Goal: Check status: Check status

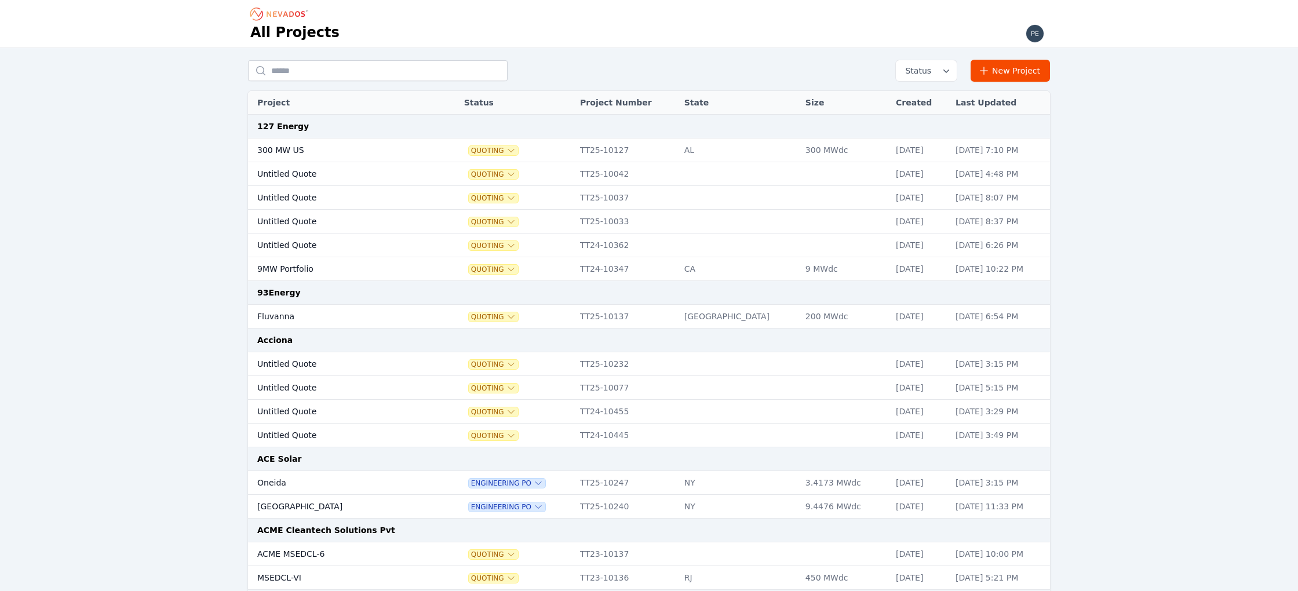
click at [912, 72] on span "Status" at bounding box center [915, 71] width 31 height 12
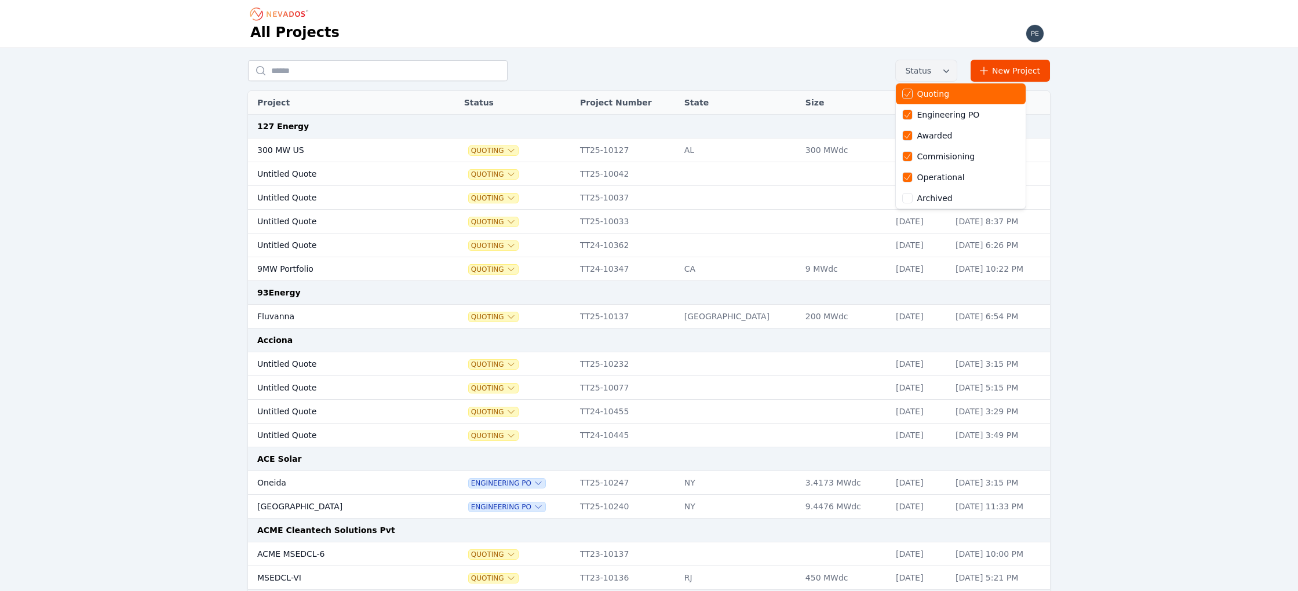
click at [940, 94] on div "Quoting" at bounding box center [933, 94] width 32 height 12
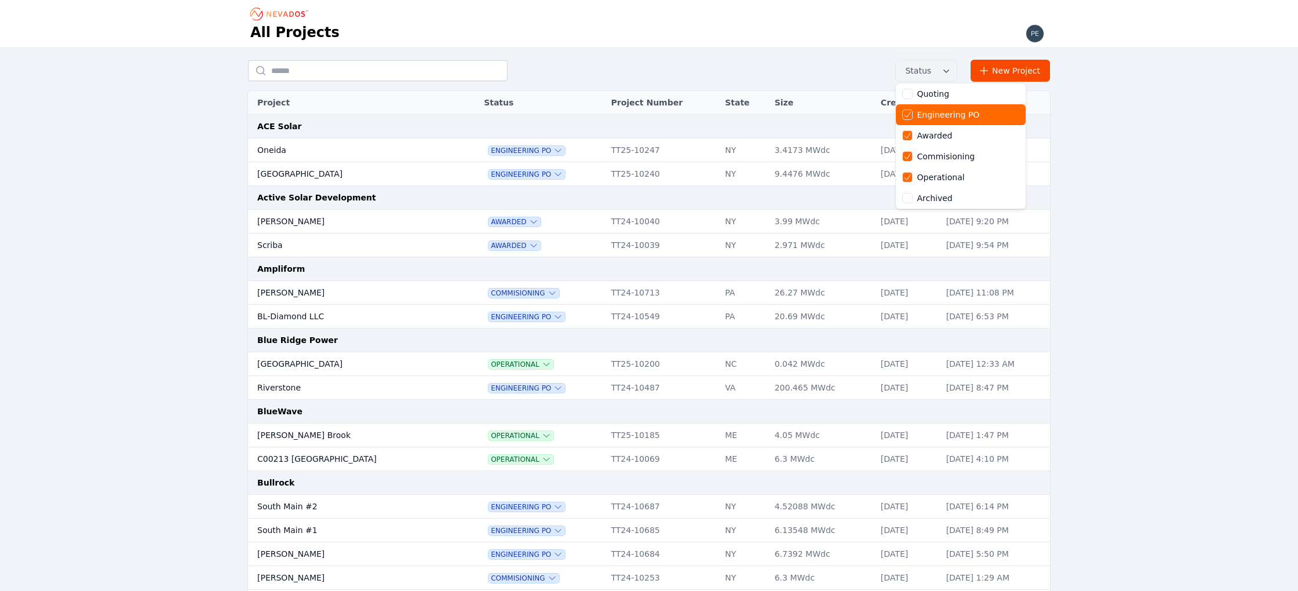
click at [946, 112] on div "Engineering PO" at bounding box center [948, 115] width 63 height 12
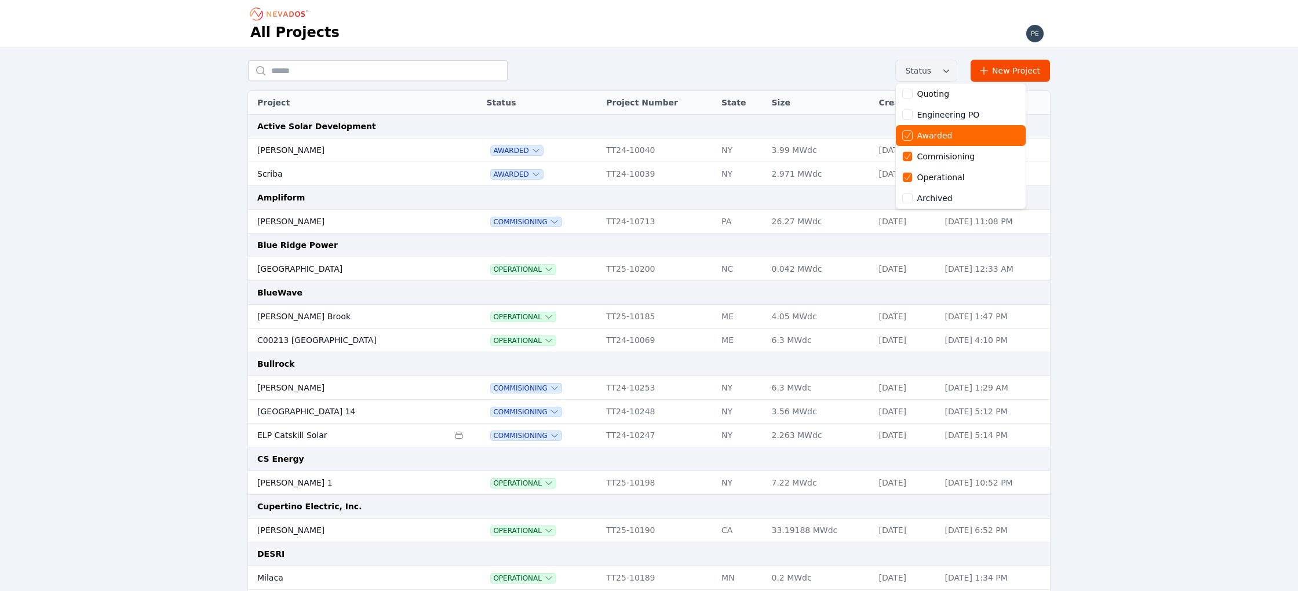
click at [951, 138] on div "Awarded" at bounding box center [934, 136] width 35 height 12
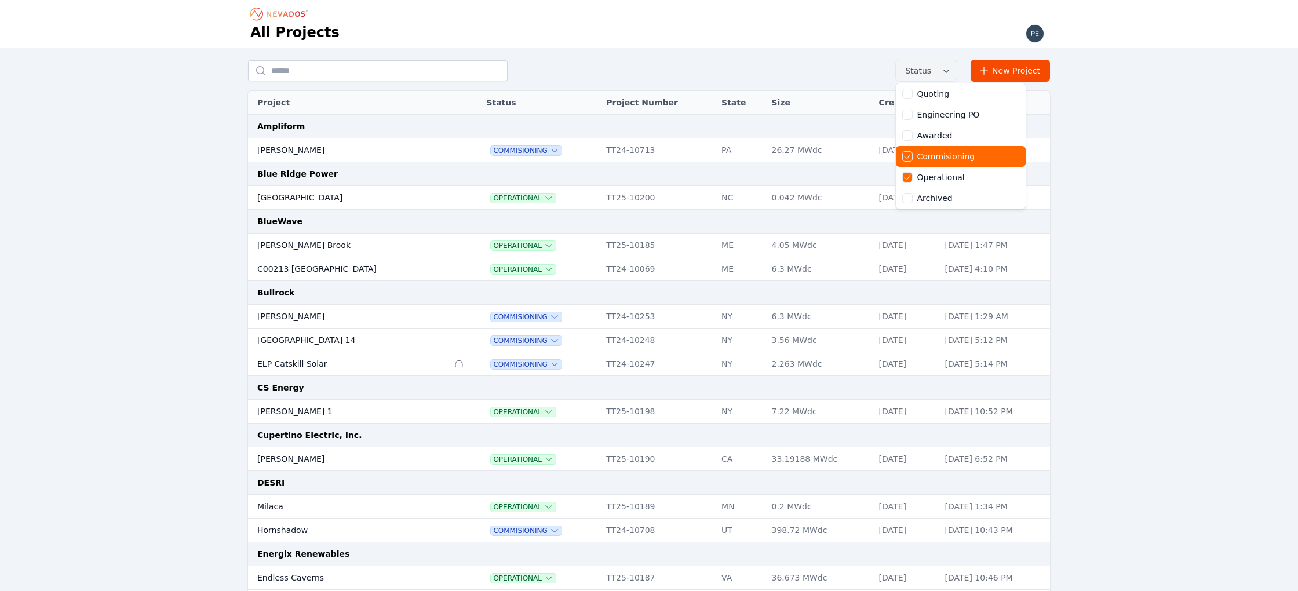
click at [945, 155] on div "Commisioning" at bounding box center [946, 157] width 58 height 12
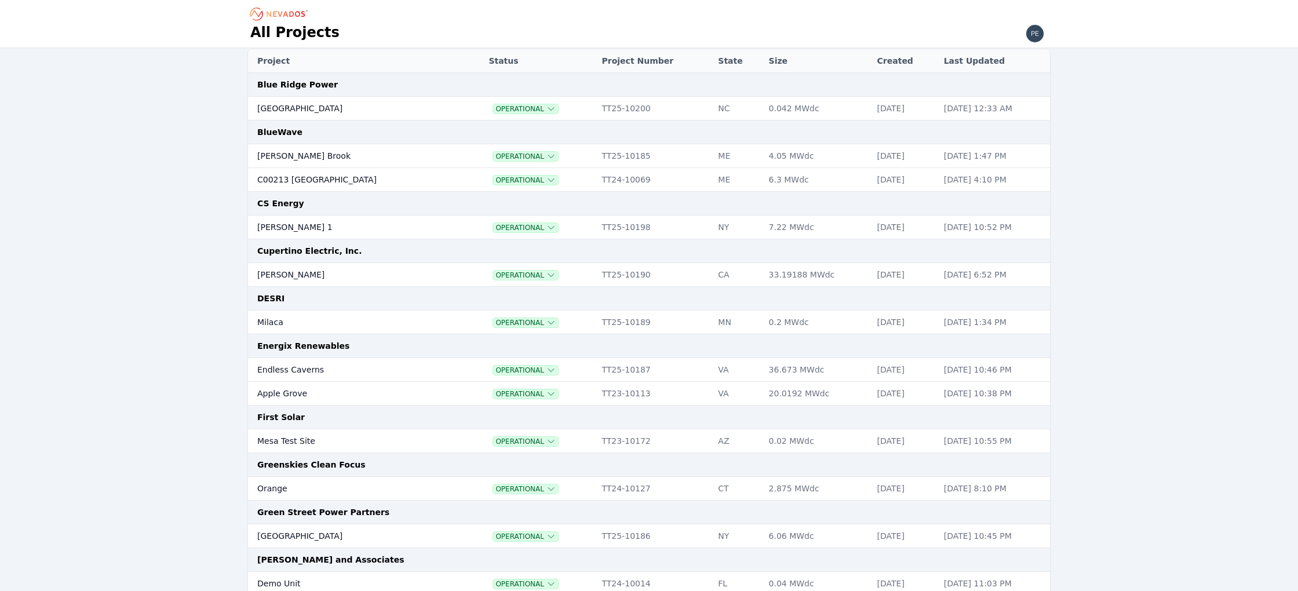
scroll to position [47, 0]
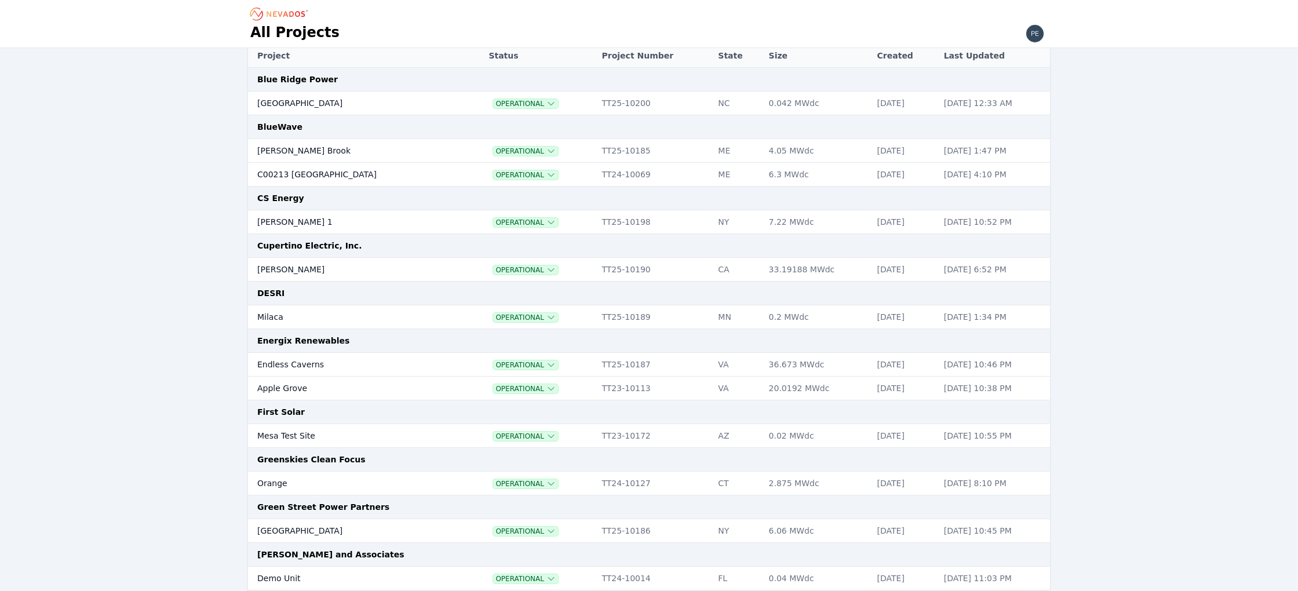
click at [277, 269] on td "[PERSON_NAME]" at bounding box center [349, 270] width 202 height 24
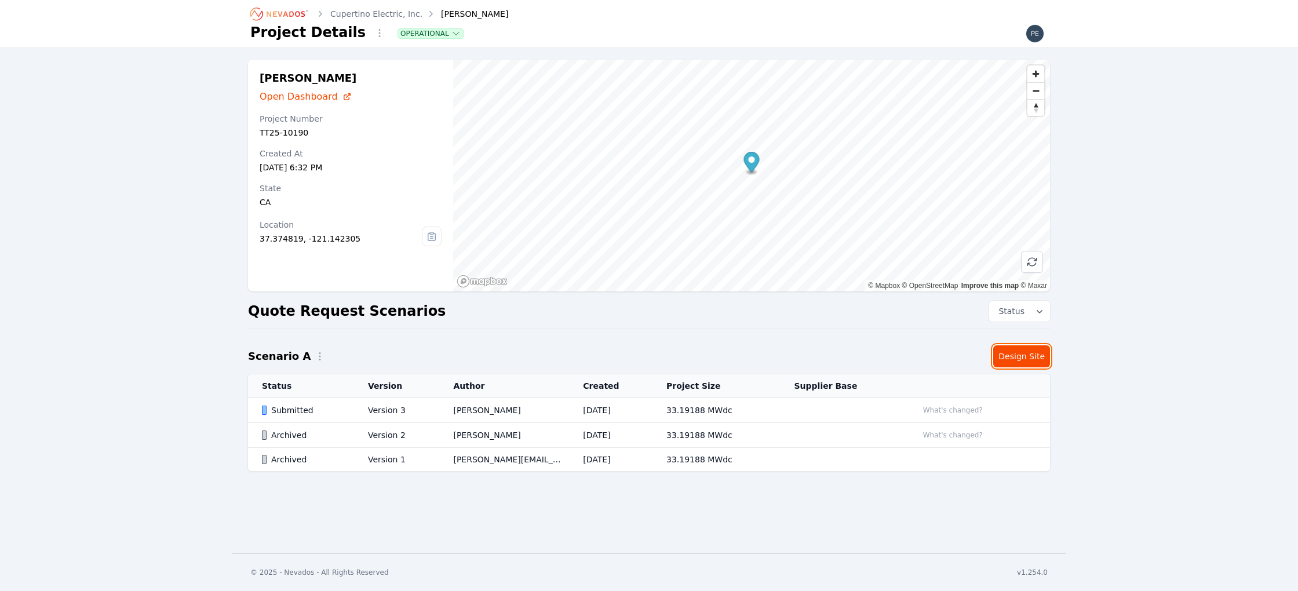
click at [1017, 351] on link "Design Site" at bounding box center [1021, 356] width 57 height 22
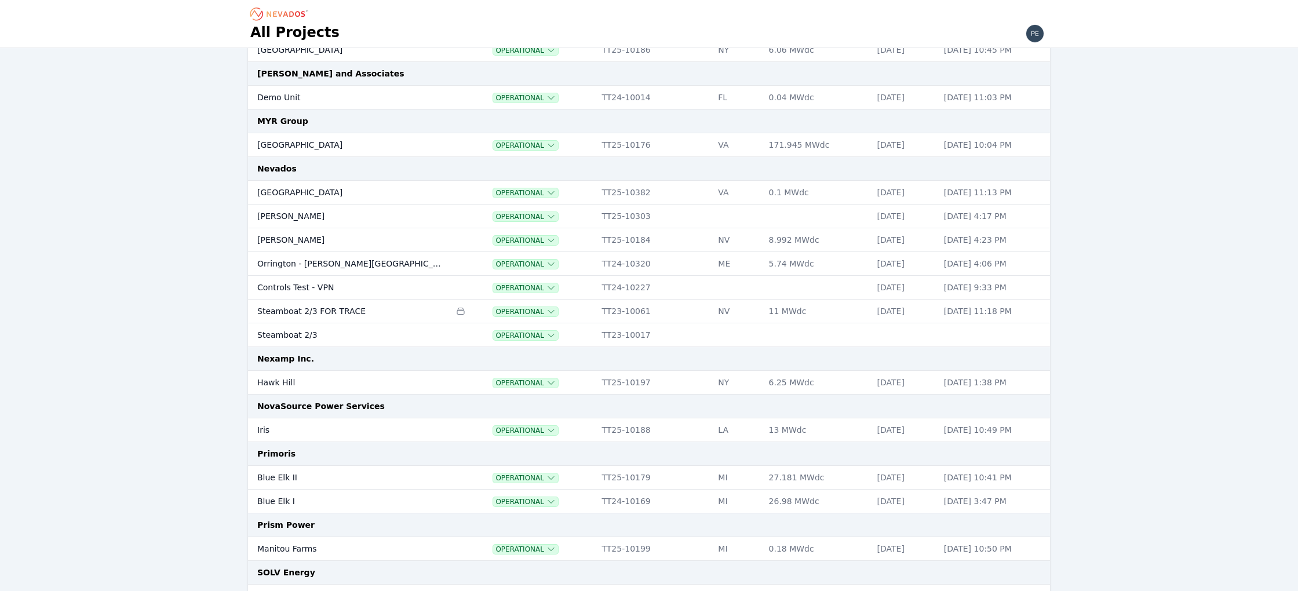
scroll to position [523, 0]
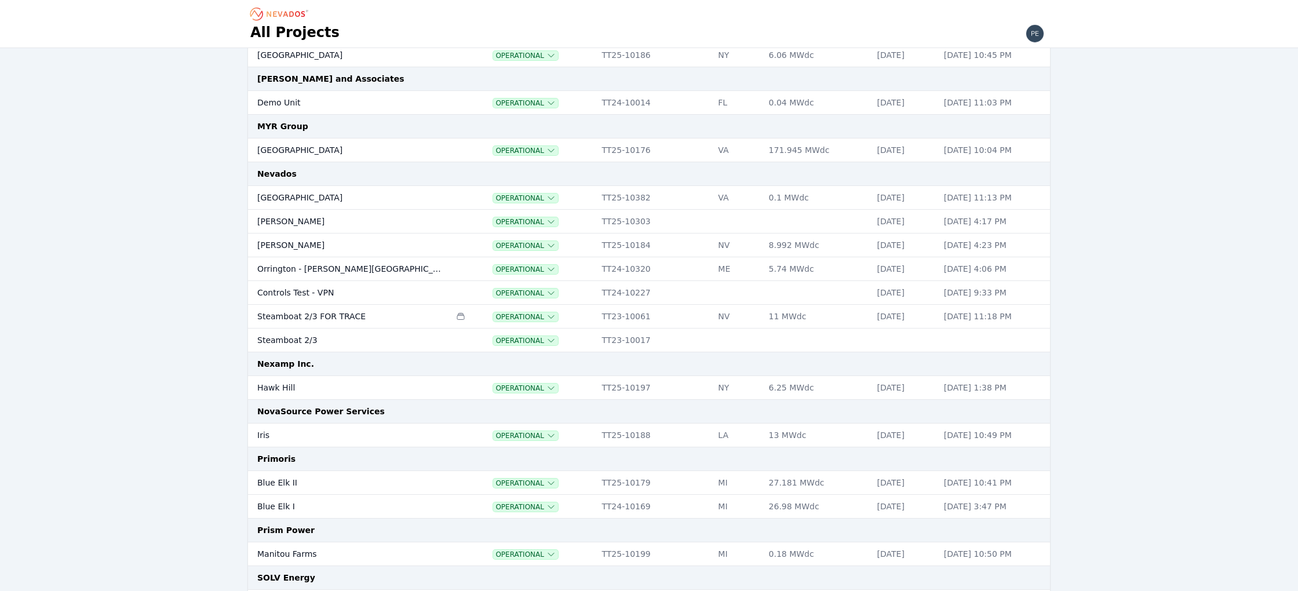
click at [384, 145] on td "Bartonsville" at bounding box center [349, 150] width 202 height 24
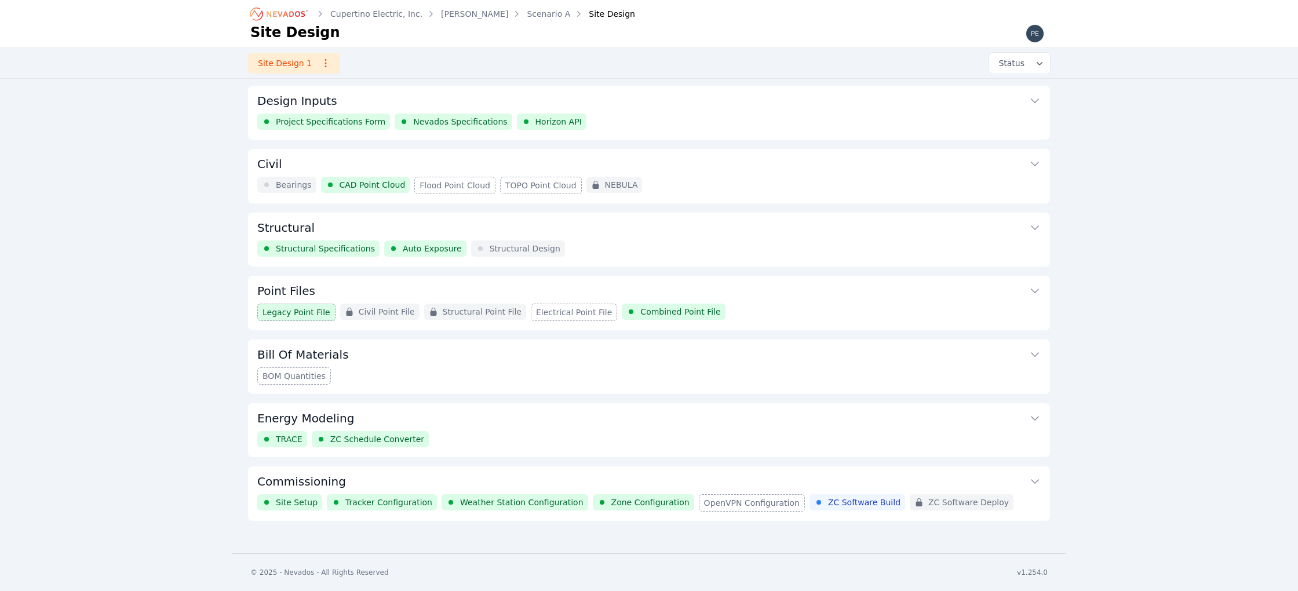
click at [549, 476] on button "Commissioning" at bounding box center [648, 480] width 783 height 28
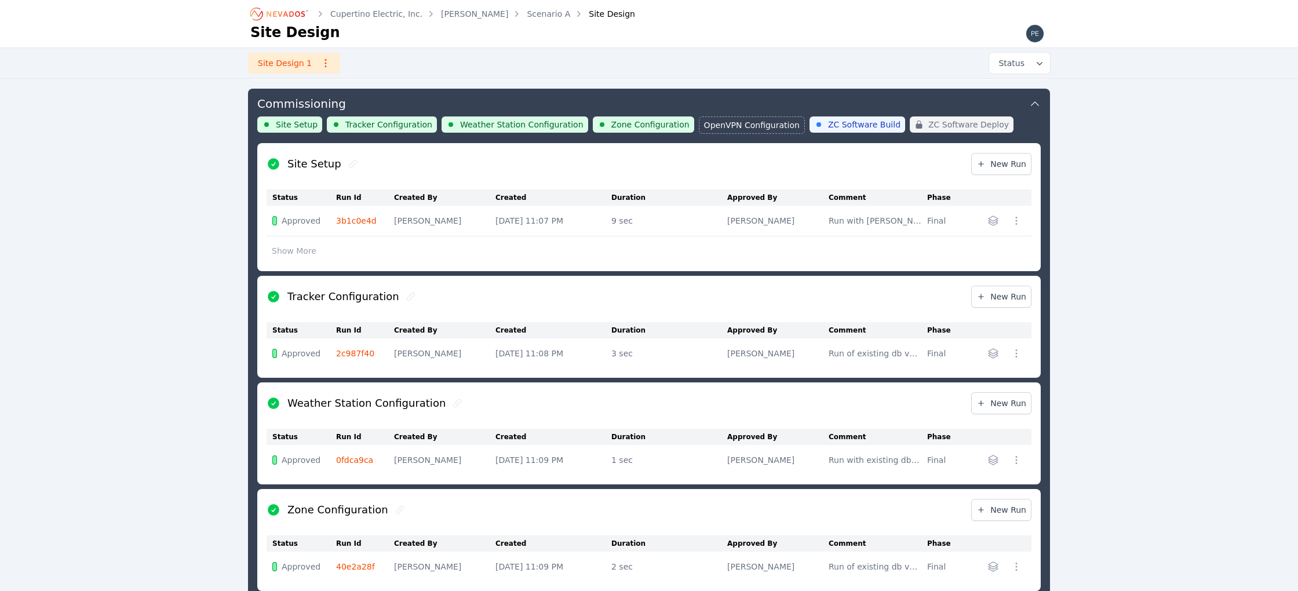
click at [991, 348] on icon "button" at bounding box center [993, 354] width 12 height 12
click at [1111, 330] on div "Cupertino Electric, Inc. [PERSON_NAME] Scenario A Site Design Site Design Site …" at bounding box center [649, 232] width 1298 height 1221
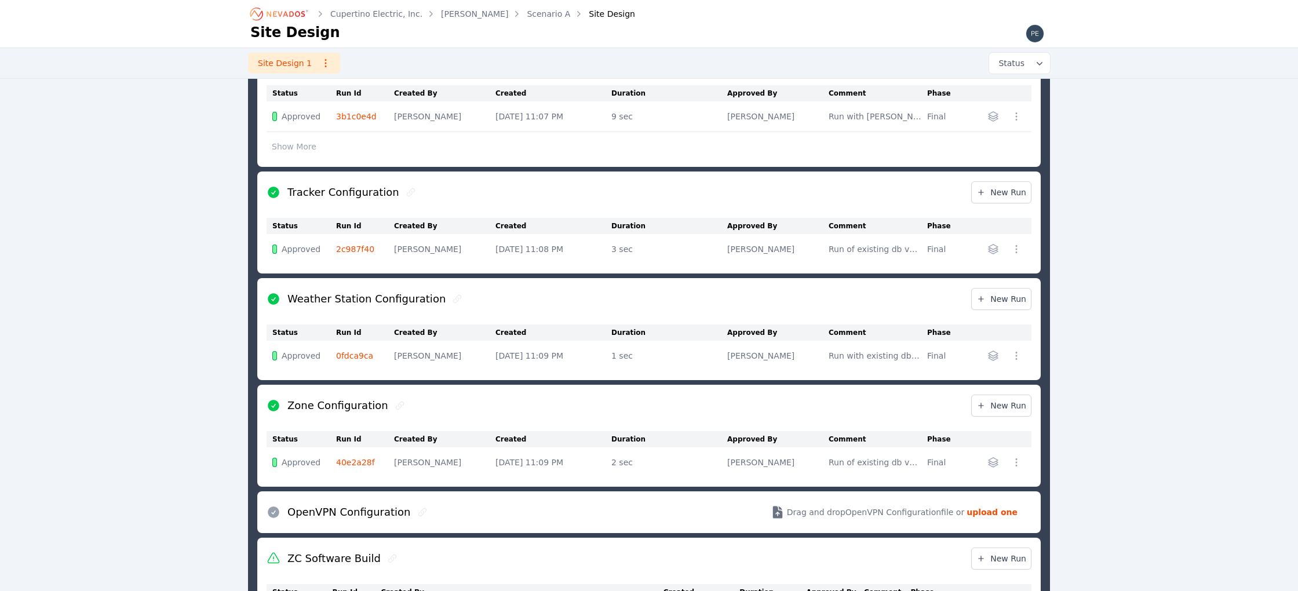
scroll to position [645, 0]
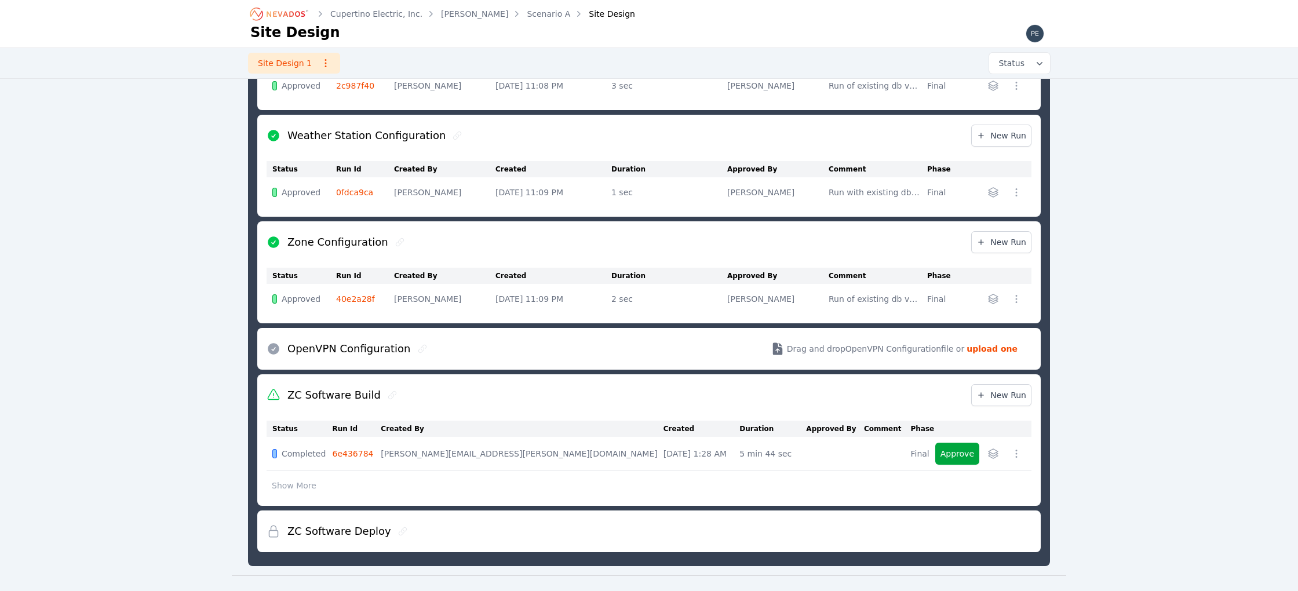
click at [994, 449] on icon "button" at bounding box center [993, 454] width 12 height 12
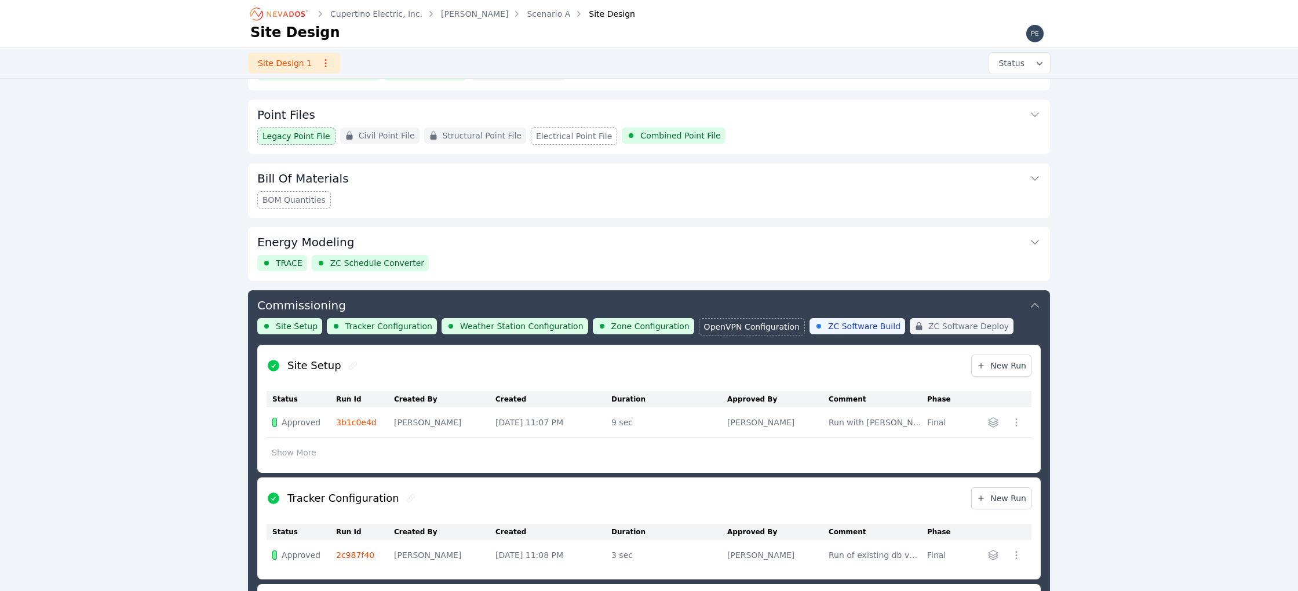
scroll to position [168, 0]
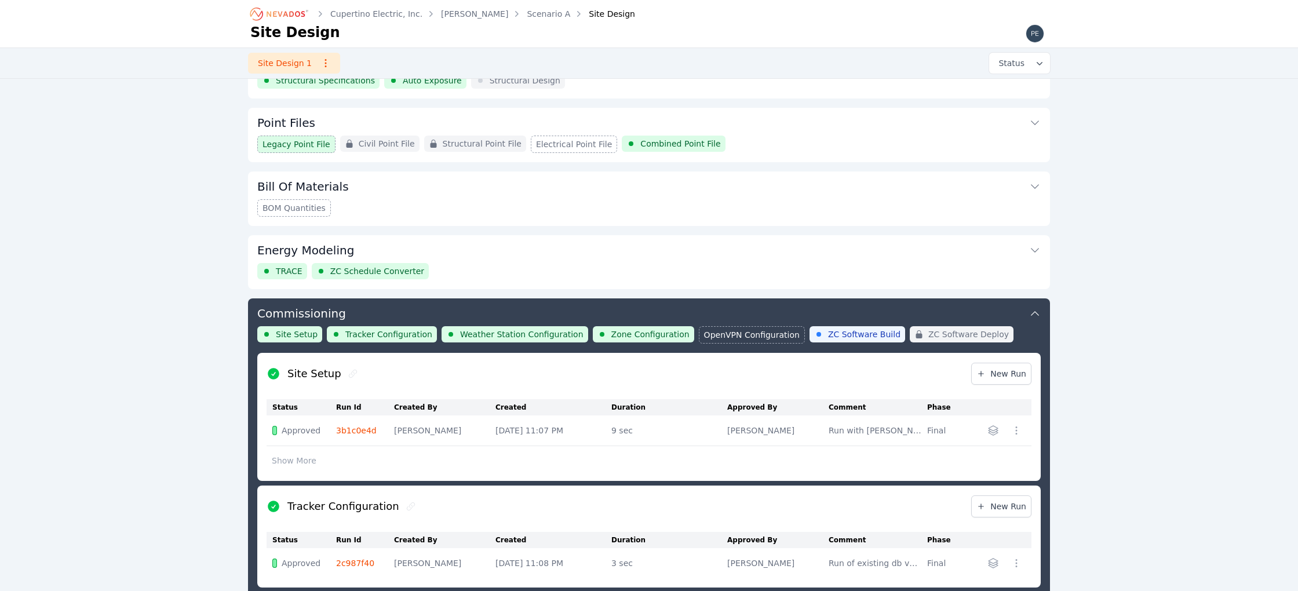
click at [518, 254] on button "Energy Modeling" at bounding box center [648, 249] width 783 height 28
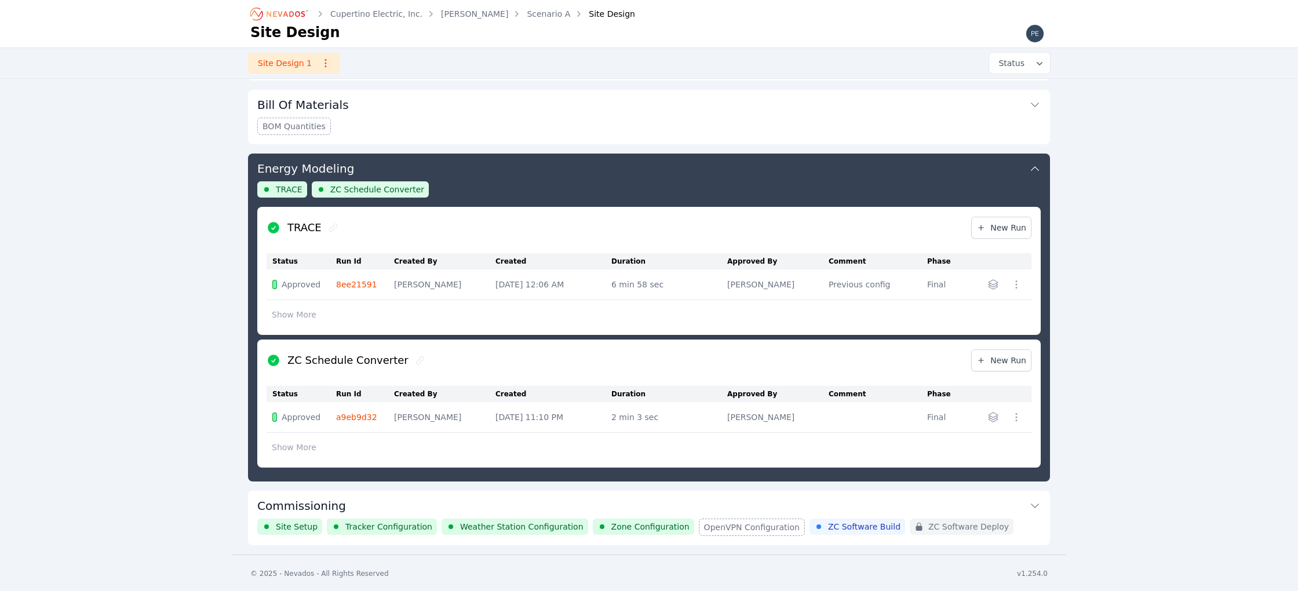
click at [1001, 284] on button "button" at bounding box center [993, 284] width 19 height 19
click at [995, 419] on div "TRACE New Run Status Run Id Created By Created Duration Approved By Comment Pha…" at bounding box center [648, 337] width 783 height 261
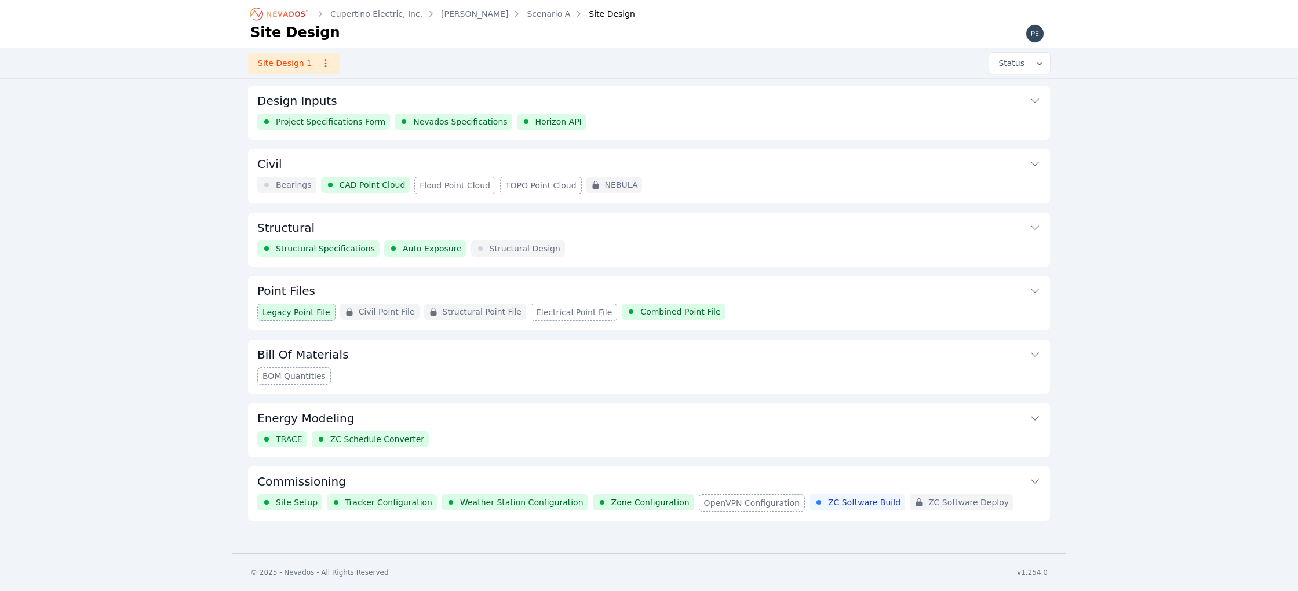
click at [955, 202] on div "Civil Bearings CAD Point Cloud Flood Point Cloud TOPO Point Cloud NEBULA" at bounding box center [649, 176] width 802 height 54
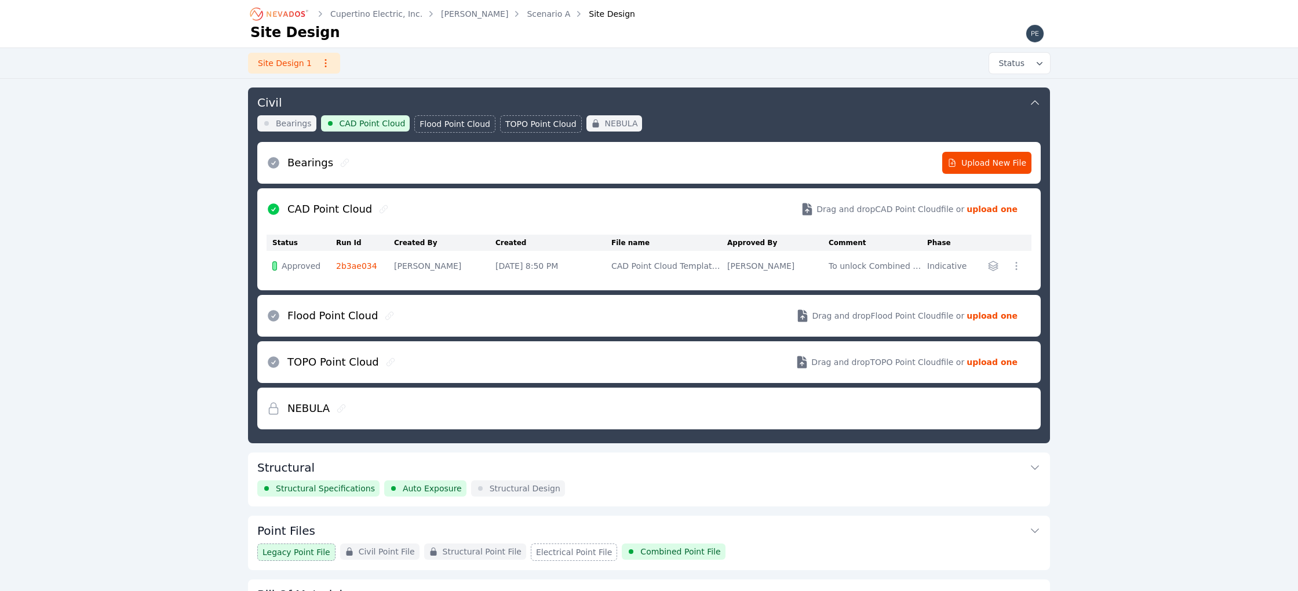
click at [990, 269] on icon "button" at bounding box center [993, 266] width 12 height 12
click at [980, 284] on span "paulsell_cad-point-cloud_2b3ae034.csv" at bounding box center [915, 290] width 159 height 12
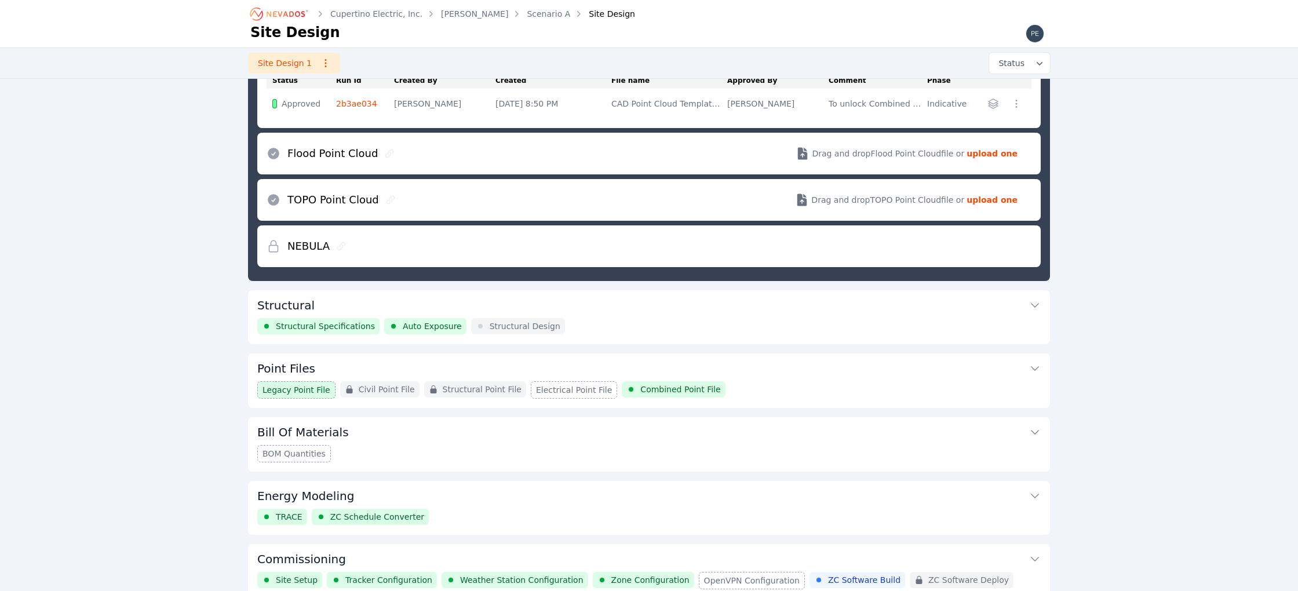
scroll to position [228, 0]
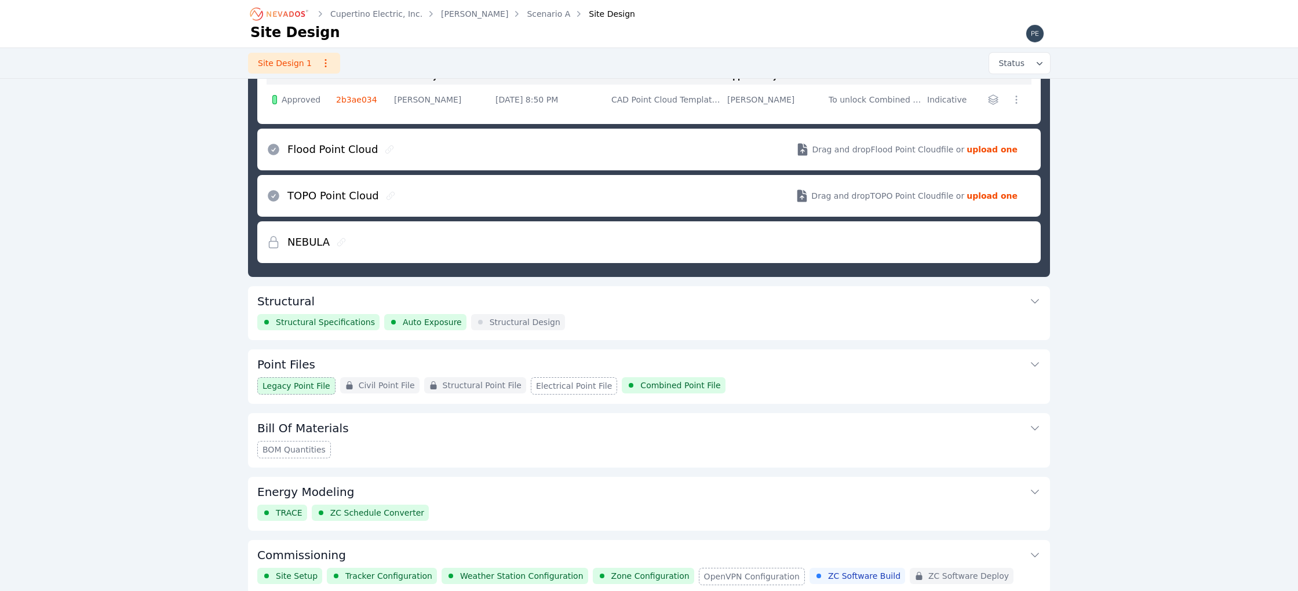
click at [1014, 353] on button "Point Files" at bounding box center [648, 363] width 783 height 28
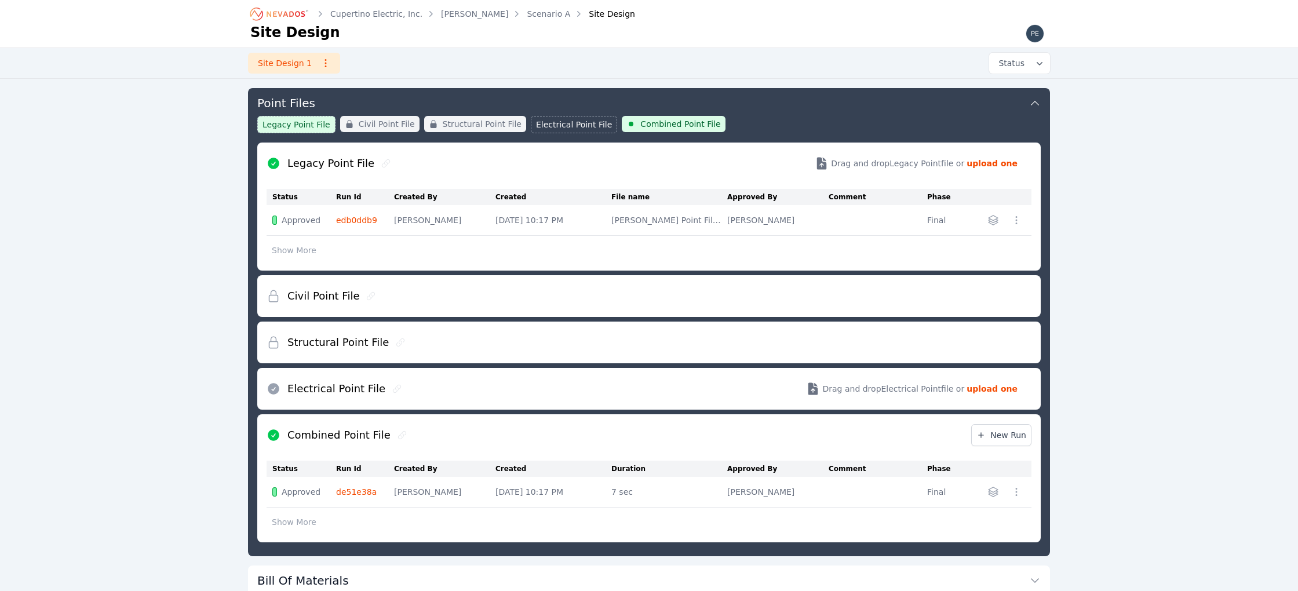
click at [996, 220] on icon "button" at bounding box center [993, 220] width 12 height 12
click at [986, 244] on span "paulsell_legacy-point-file_edb0ddb9.csv" at bounding box center [915, 245] width 162 height 12
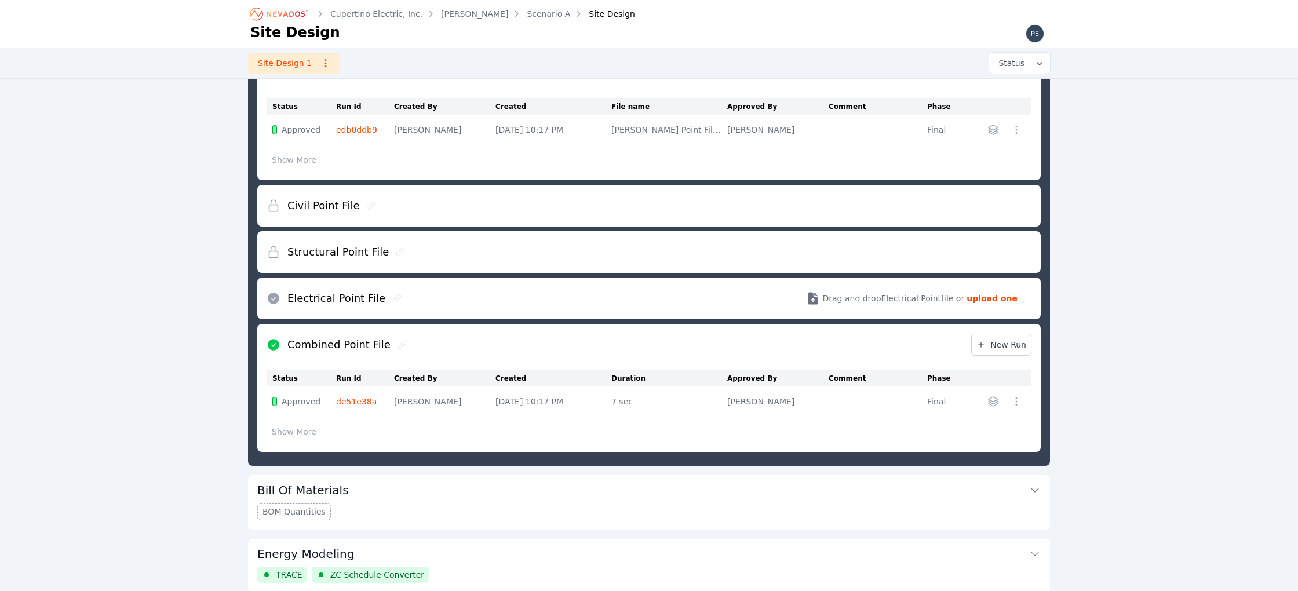
scroll to position [277, 0]
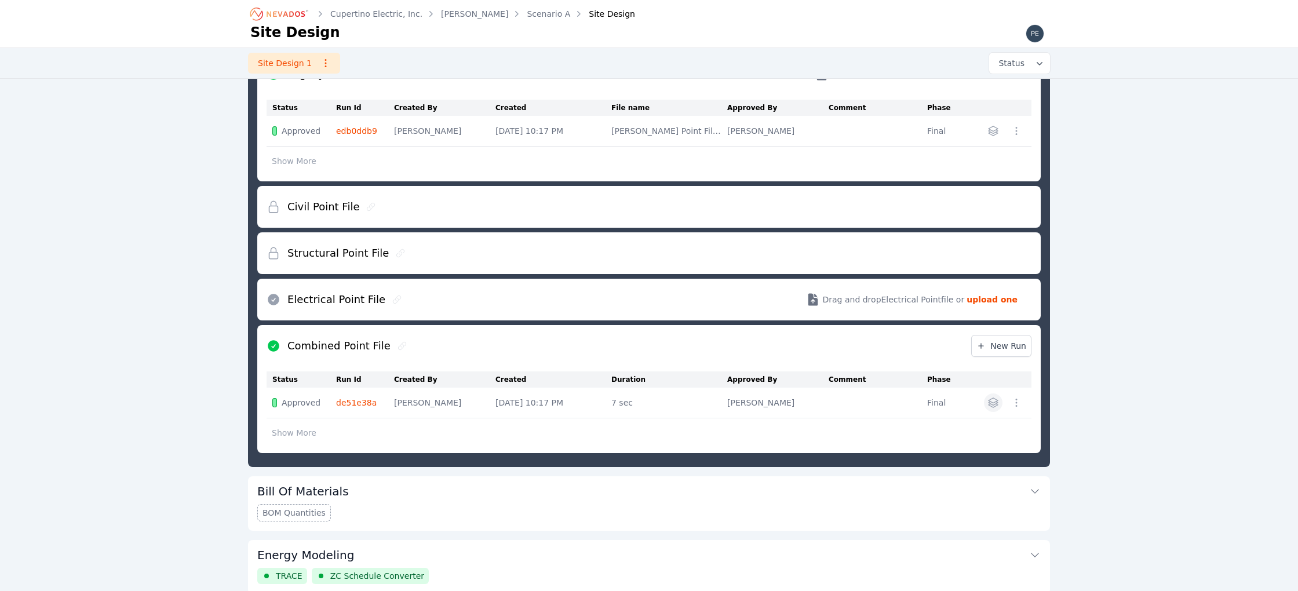
click at [995, 398] on icon "button" at bounding box center [992, 402] width 9 height 9
click at [1145, 380] on div "Cupertino Electric, Inc. [PERSON_NAME] Scenario A Site Design Site Design Site …" at bounding box center [649, 195] width 1298 height 944
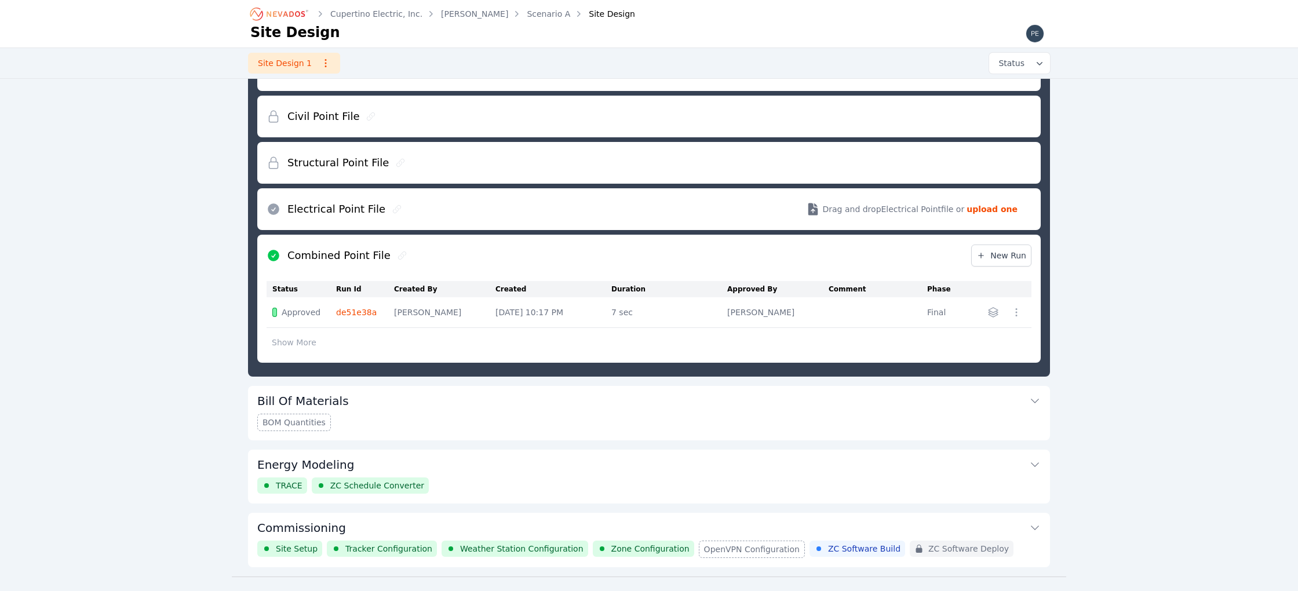
scroll to position [370, 0]
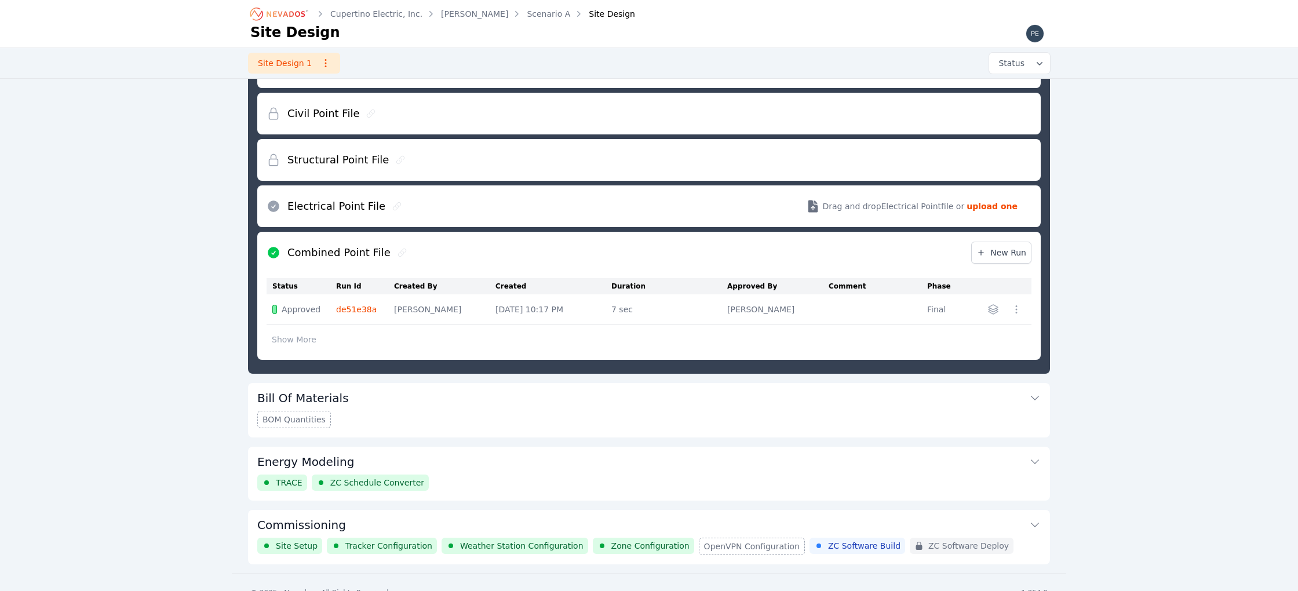
click at [923, 455] on button "Energy Modeling" at bounding box center [648, 461] width 783 height 28
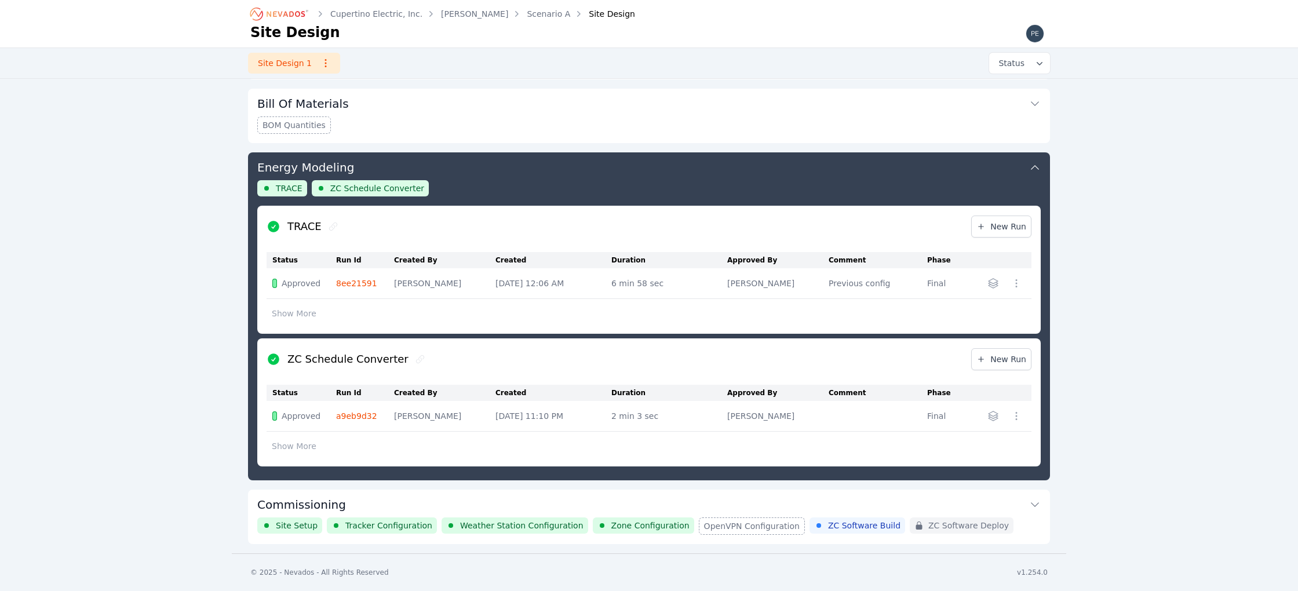
scroll to position [250, 0]
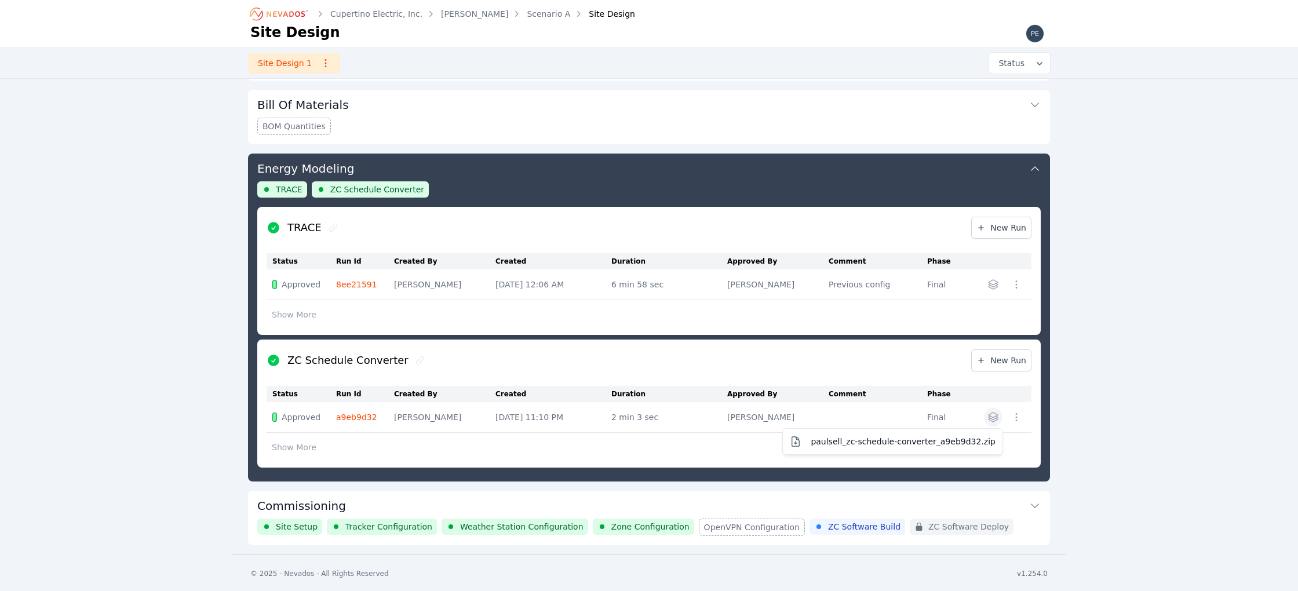
click at [995, 417] on icon "button" at bounding box center [992, 416] width 9 height 9
click at [992, 287] on div "TRACE New Run Status Run Id Created By Created Duration Approved By Comment Pha…" at bounding box center [648, 337] width 783 height 261
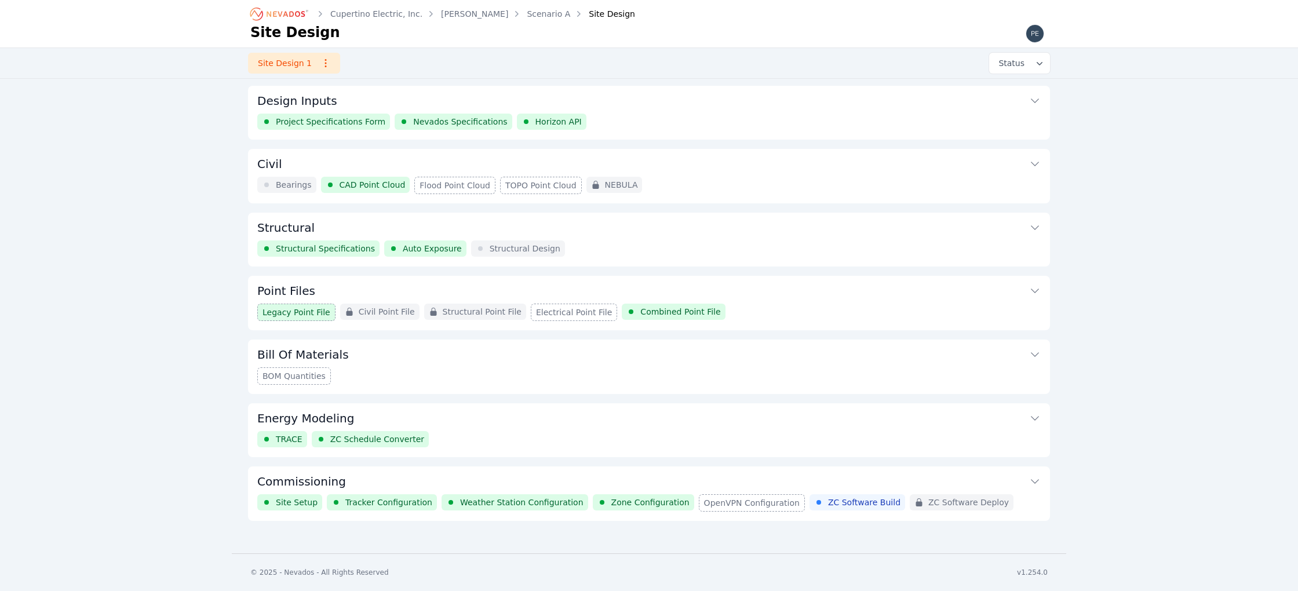
click at [993, 284] on button "Point Files" at bounding box center [648, 290] width 783 height 28
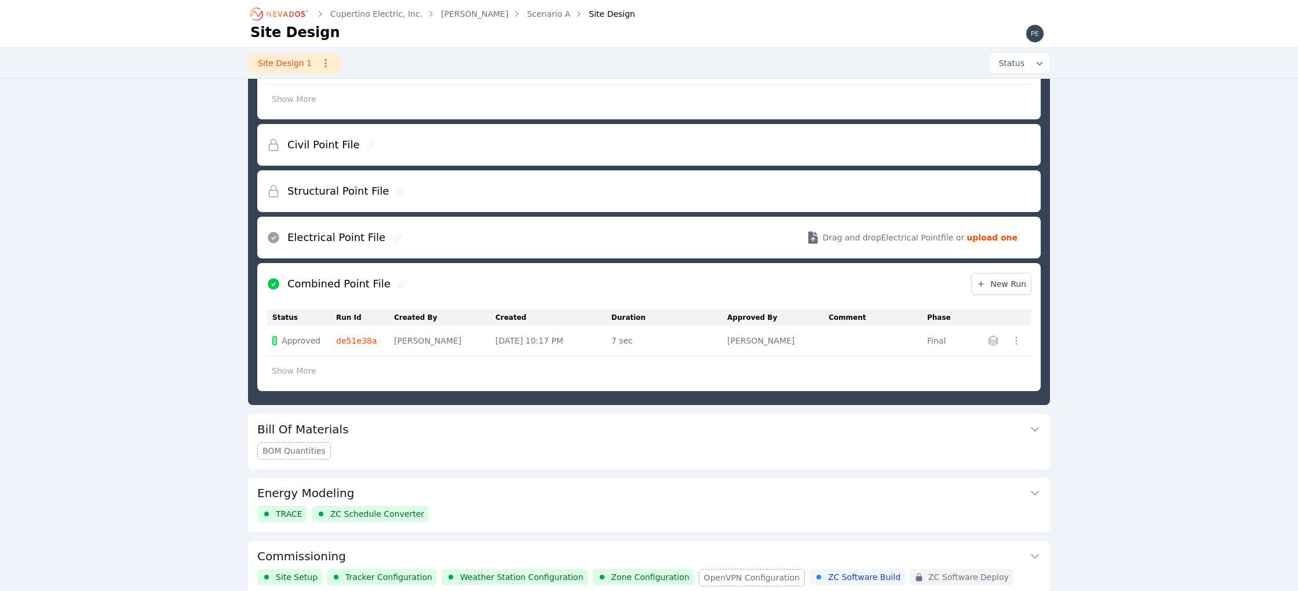
scroll to position [389, 0]
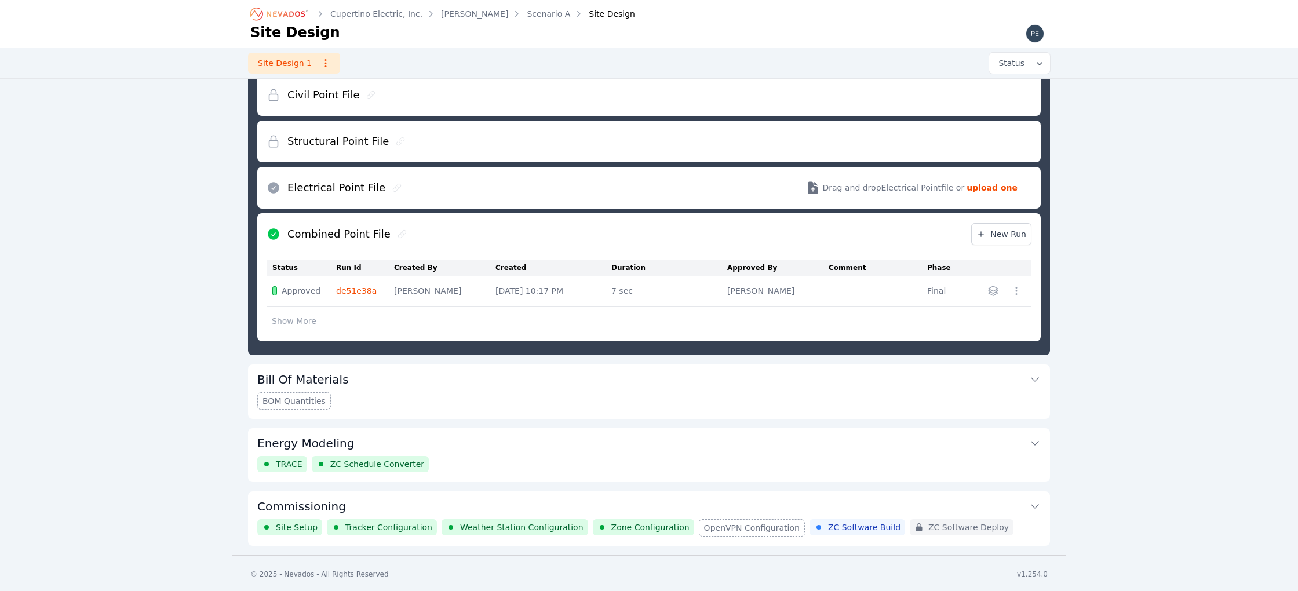
click at [964, 444] on button "Energy Modeling" at bounding box center [648, 442] width 783 height 28
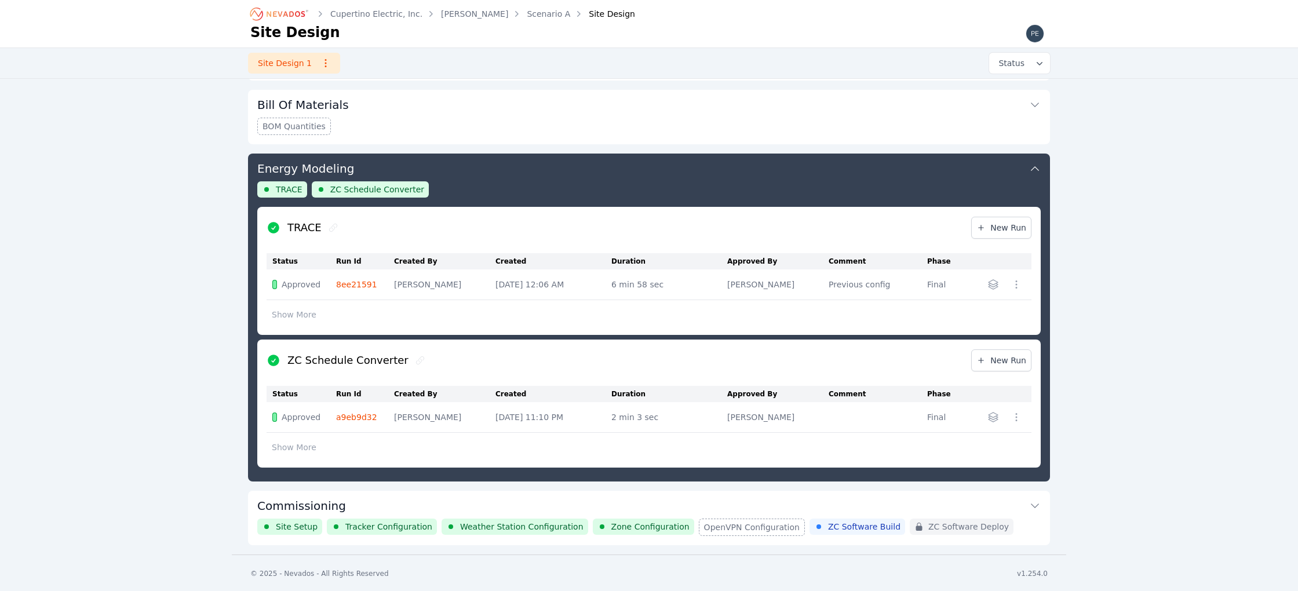
click at [998, 287] on icon "button" at bounding box center [993, 285] width 12 height 12
click at [984, 306] on span "paulsell_trace_8ee21591.csv" at bounding box center [936, 309] width 117 height 12
click at [1032, 501] on icon at bounding box center [1035, 506] width 12 height 12
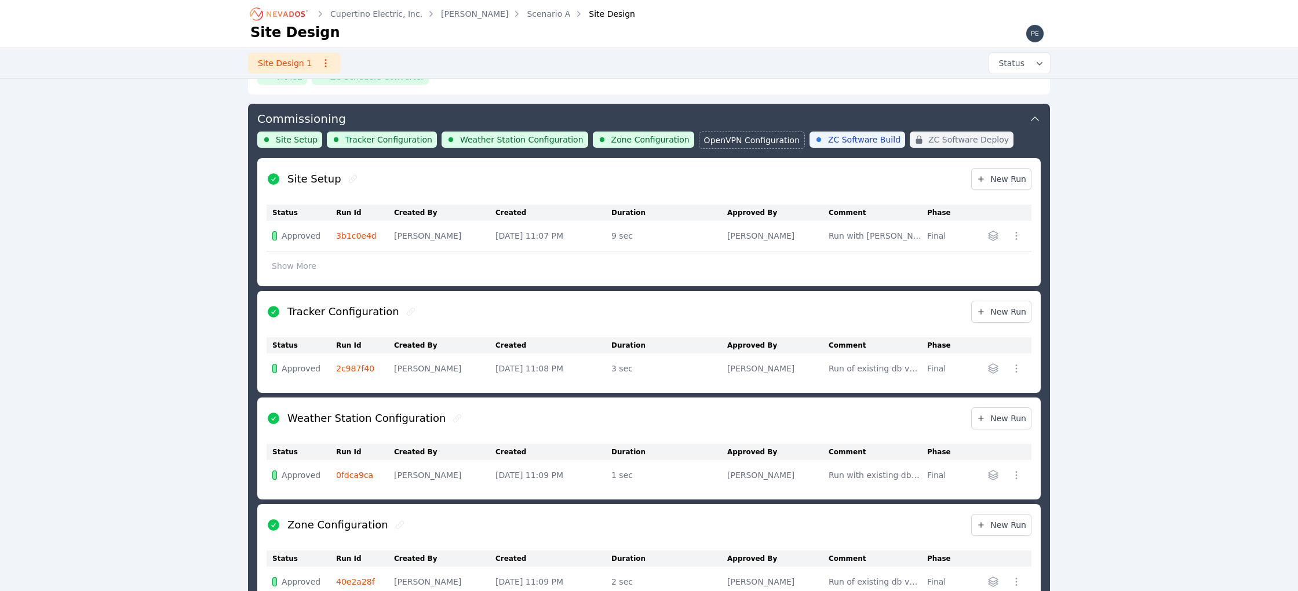
scroll to position [358, 0]
